Goal: Task Accomplishment & Management: Complete application form

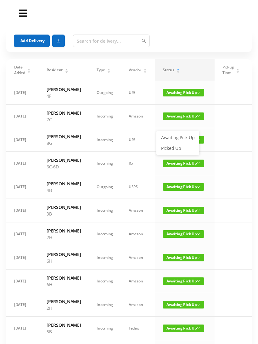
click at [175, 152] on link "Picked Up" at bounding box center [177, 148] width 41 height 10
click at [175, 120] on span "Awaiting Pick Up" at bounding box center [184, 117] width 42 height 8
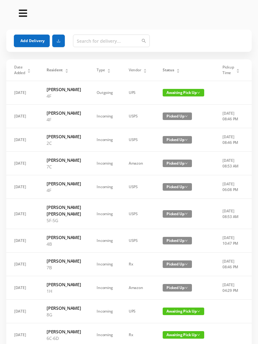
click at [175, 73] on div "Status" at bounding box center [171, 70] width 17 height 6
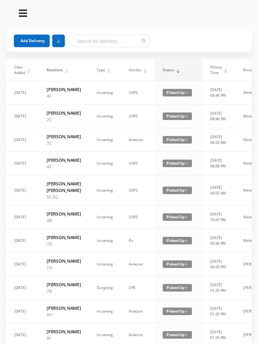
click at [173, 67] on div "Status" at bounding box center [171, 70] width 17 height 6
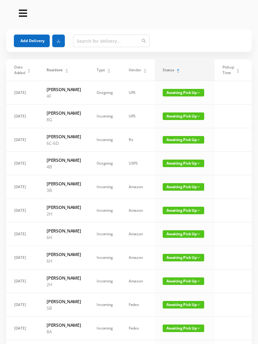
click at [33, 40] on button "Add Delivery" at bounding box center [32, 41] width 36 height 13
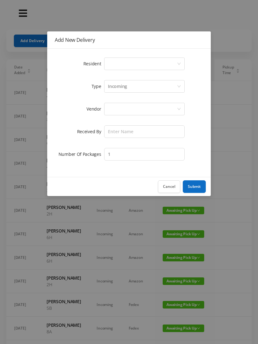
click at [120, 64] on div "Select a person" at bounding box center [142, 64] width 69 height 12
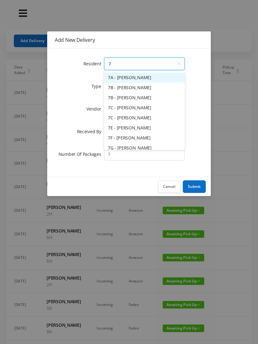
type input "7a"
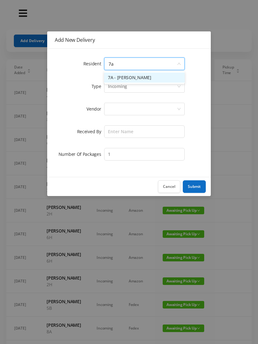
click at [150, 77] on li "7A - Jason Boehm" at bounding box center [144, 78] width 81 height 10
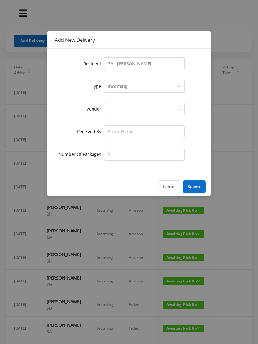
click at [118, 111] on div at bounding box center [142, 109] width 69 height 12
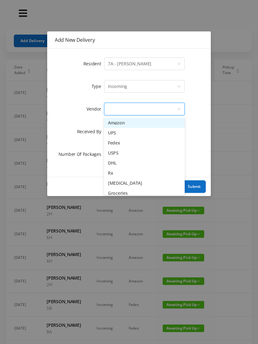
click at [132, 145] on li "Fedex" at bounding box center [144, 143] width 81 height 10
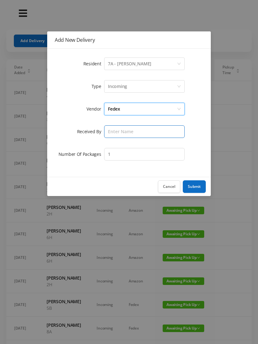
click at [118, 132] on input "text" at bounding box center [144, 132] width 81 height 13
type input "Wayne"
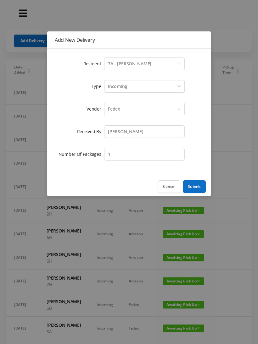
click at [198, 184] on button "Submit" at bounding box center [194, 187] width 23 height 13
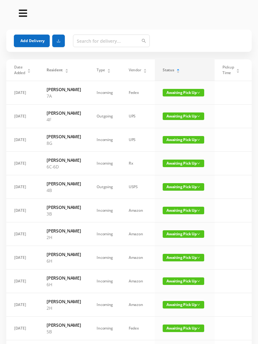
click at [35, 42] on button "Add Delivery" at bounding box center [32, 41] width 36 height 13
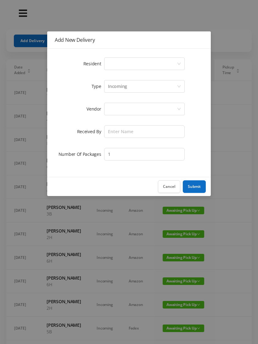
click at [115, 64] on div "Select a person" at bounding box center [142, 64] width 69 height 12
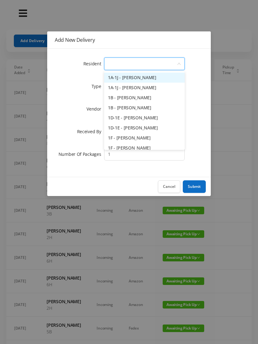
type input "7"
click at [145, 96] on li "7B - Yukiko Graubard" at bounding box center [144, 98] width 81 height 10
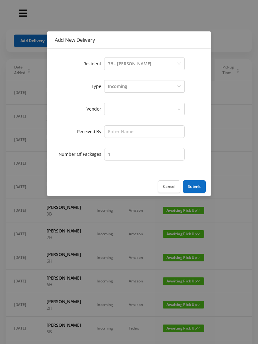
click at [115, 110] on div at bounding box center [142, 109] width 69 height 12
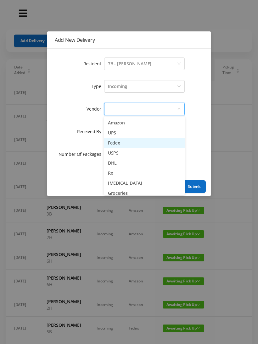
click at [128, 145] on li "Fedex" at bounding box center [144, 143] width 81 height 10
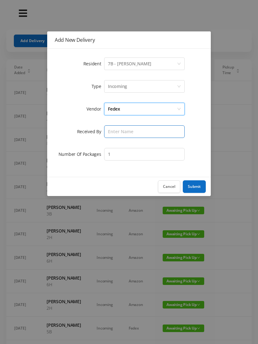
click at [112, 130] on input "text" at bounding box center [144, 132] width 81 height 13
type input "Wayne"
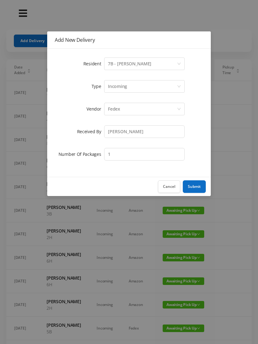
click at [196, 191] on button "Submit" at bounding box center [194, 187] width 23 height 13
